Goal: Information Seeking & Learning: Learn about a topic

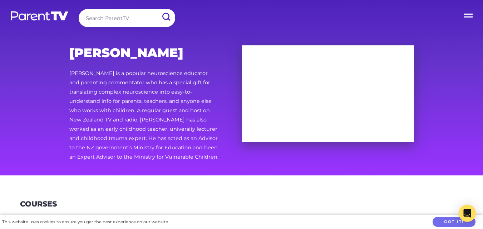
click at [468, 15] on label "Open Menu" at bounding box center [468, 14] width 29 height 29
click at [0, 0] on input "Open Menu" at bounding box center [0, 0] width 0 height 0
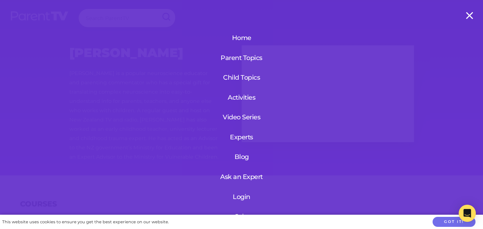
drag, startPoint x: 446, startPoint y: 82, endPoint x: 470, endPoint y: 85, distance: 23.4
click at [470, 85] on div "Home Parent Topics Child Topics Activities Video Series Experts Blog Ask an Exp…" at bounding box center [241, 114] width 483 height 229
click at [468, 15] on label "Open Menu" at bounding box center [468, 14] width 29 height 29
click at [0, 0] on input "Open Menu" at bounding box center [0, 0] width 0 height 0
